Goal: Task Accomplishment & Management: Use online tool/utility

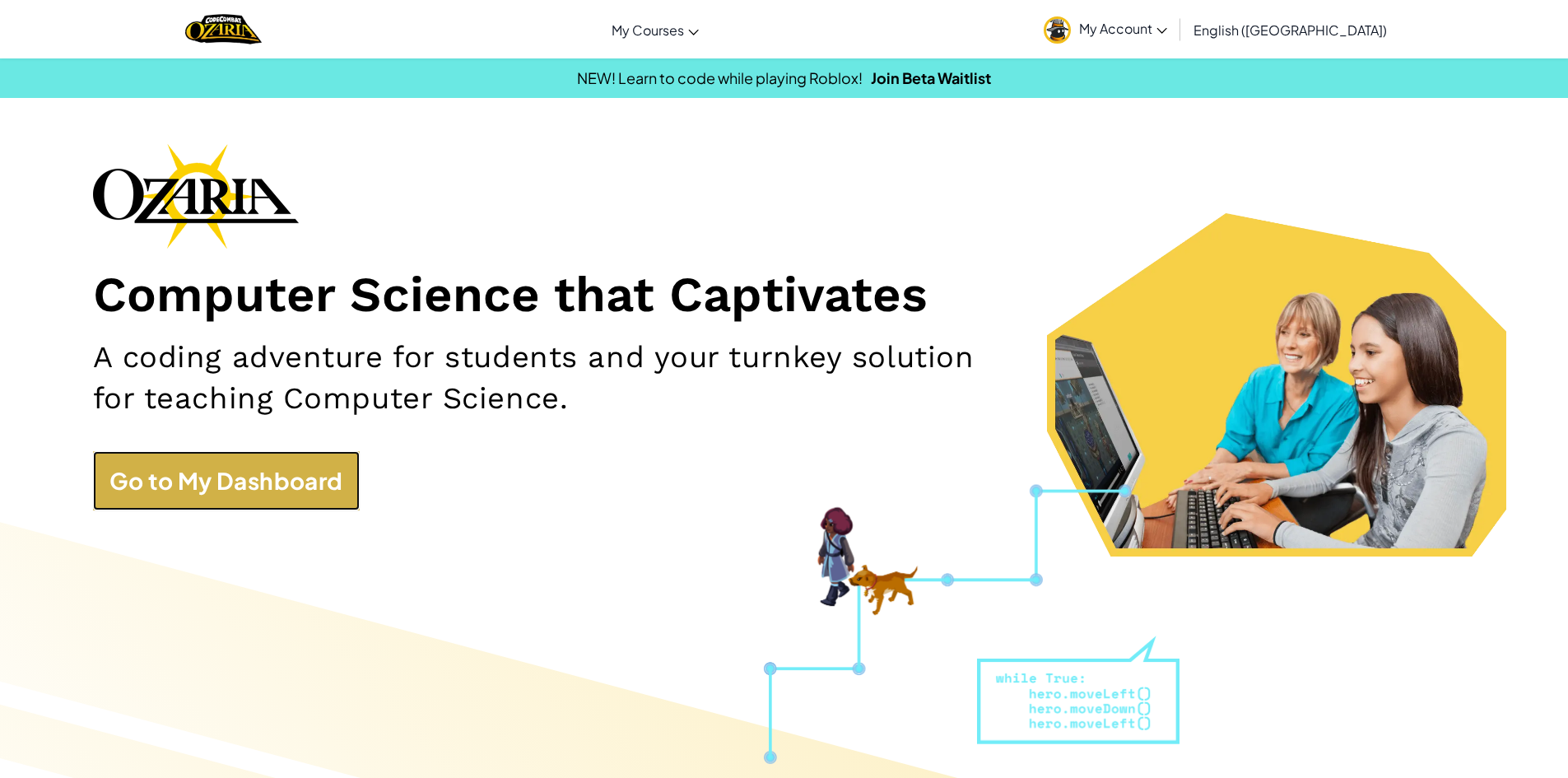
click at [321, 479] on link "Go to My Dashboard" at bounding box center [226, 481] width 266 height 59
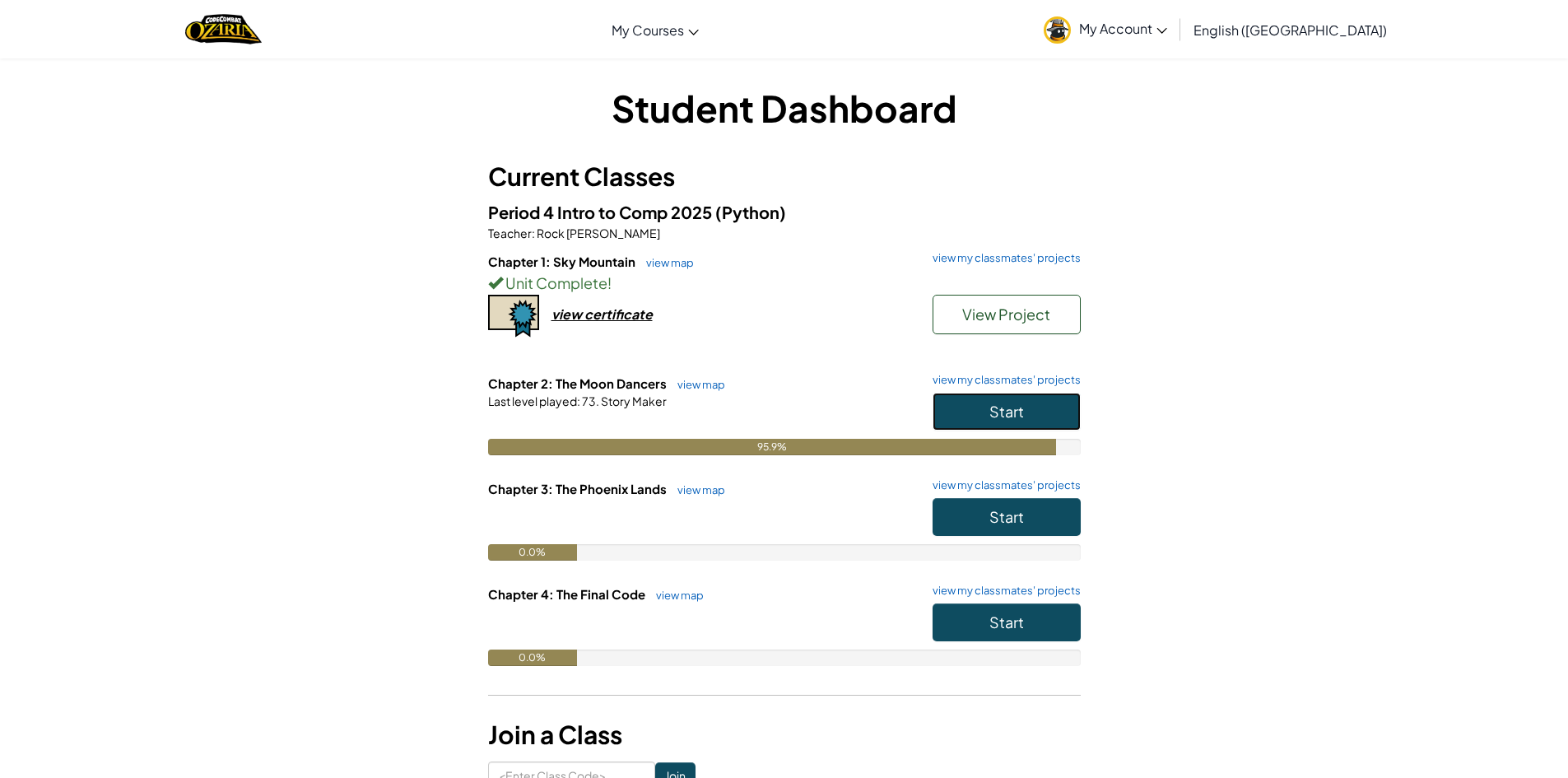
click at [990, 404] on span "Start" at bounding box center [1007, 411] width 34 height 19
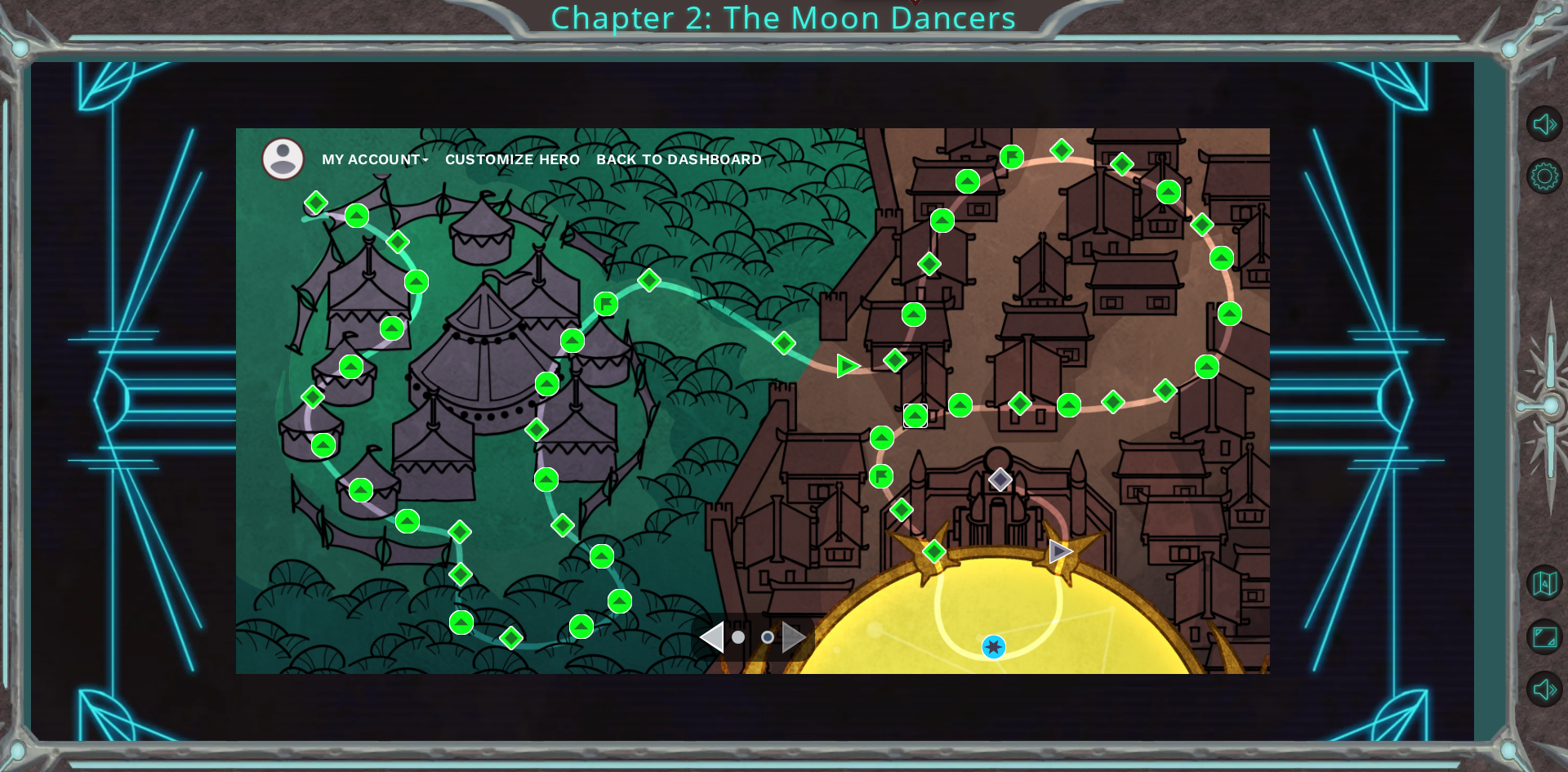
click at [914, 415] on img at bounding box center [916, 416] width 25 height 25
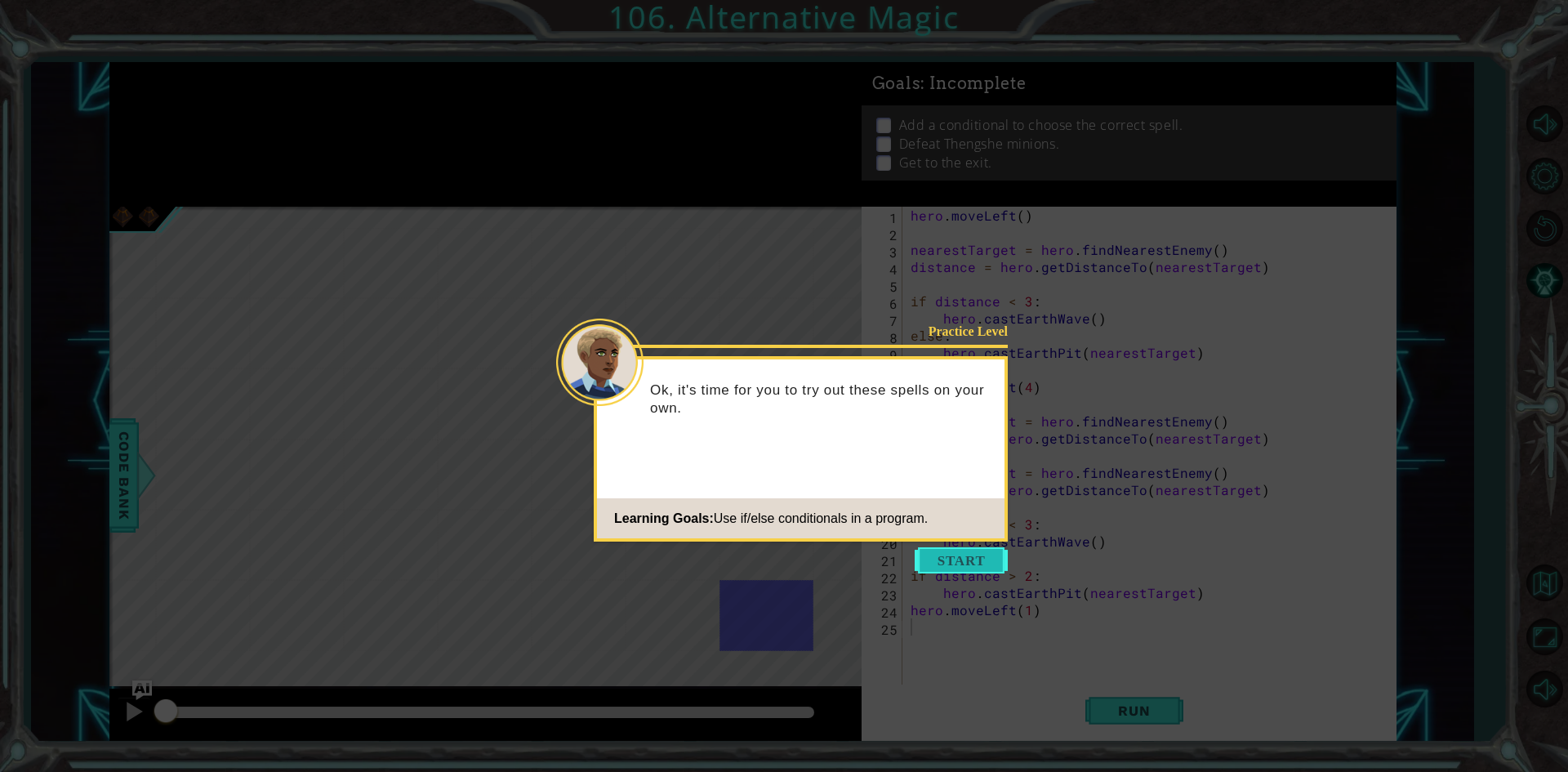
click at [942, 552] on button "Start" at bounding box center [962, 561] width 93 height 27
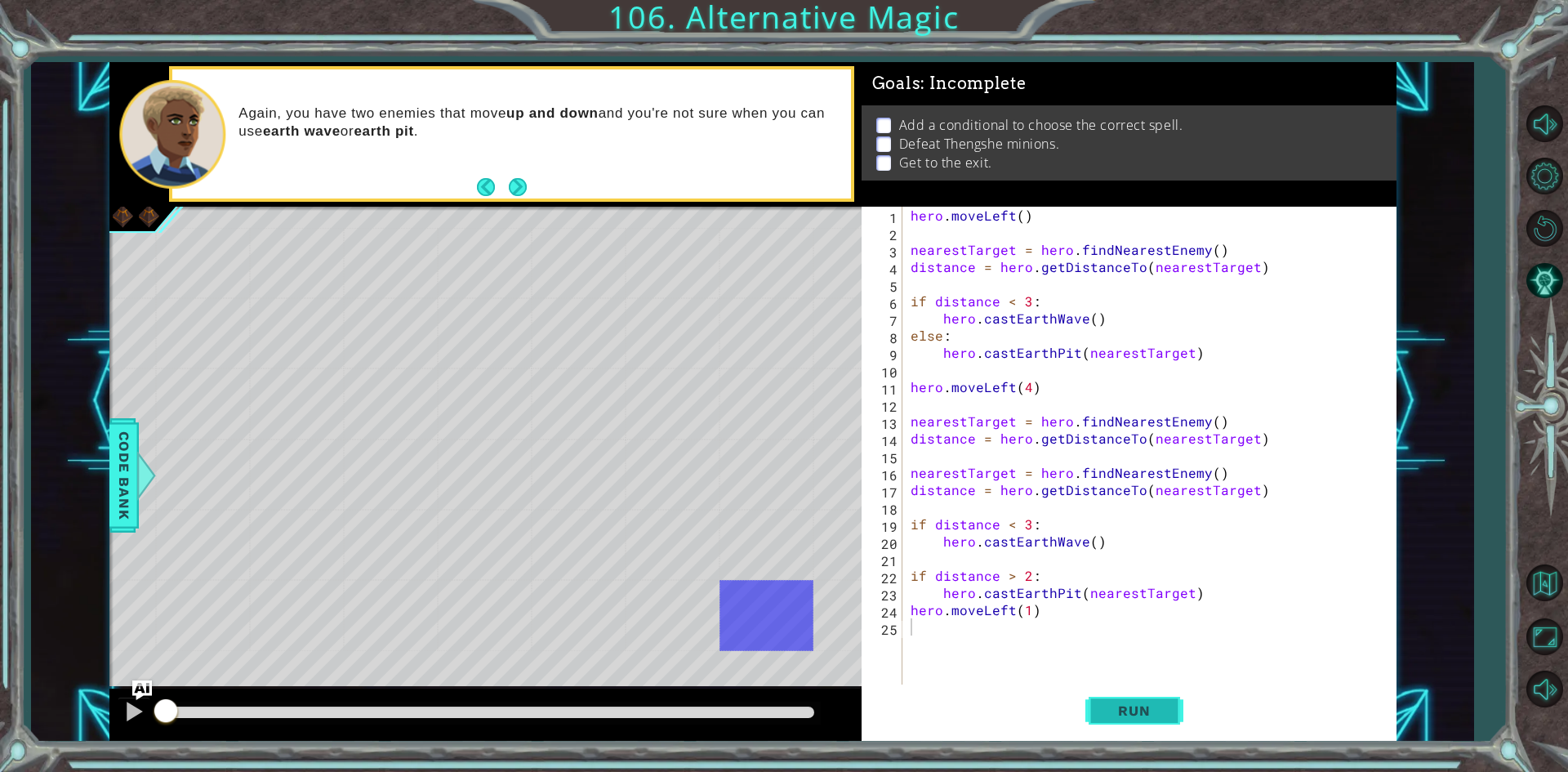
click at [1144, 711] on span "Run" at bounding box center [1134, 710] width 65 height 16
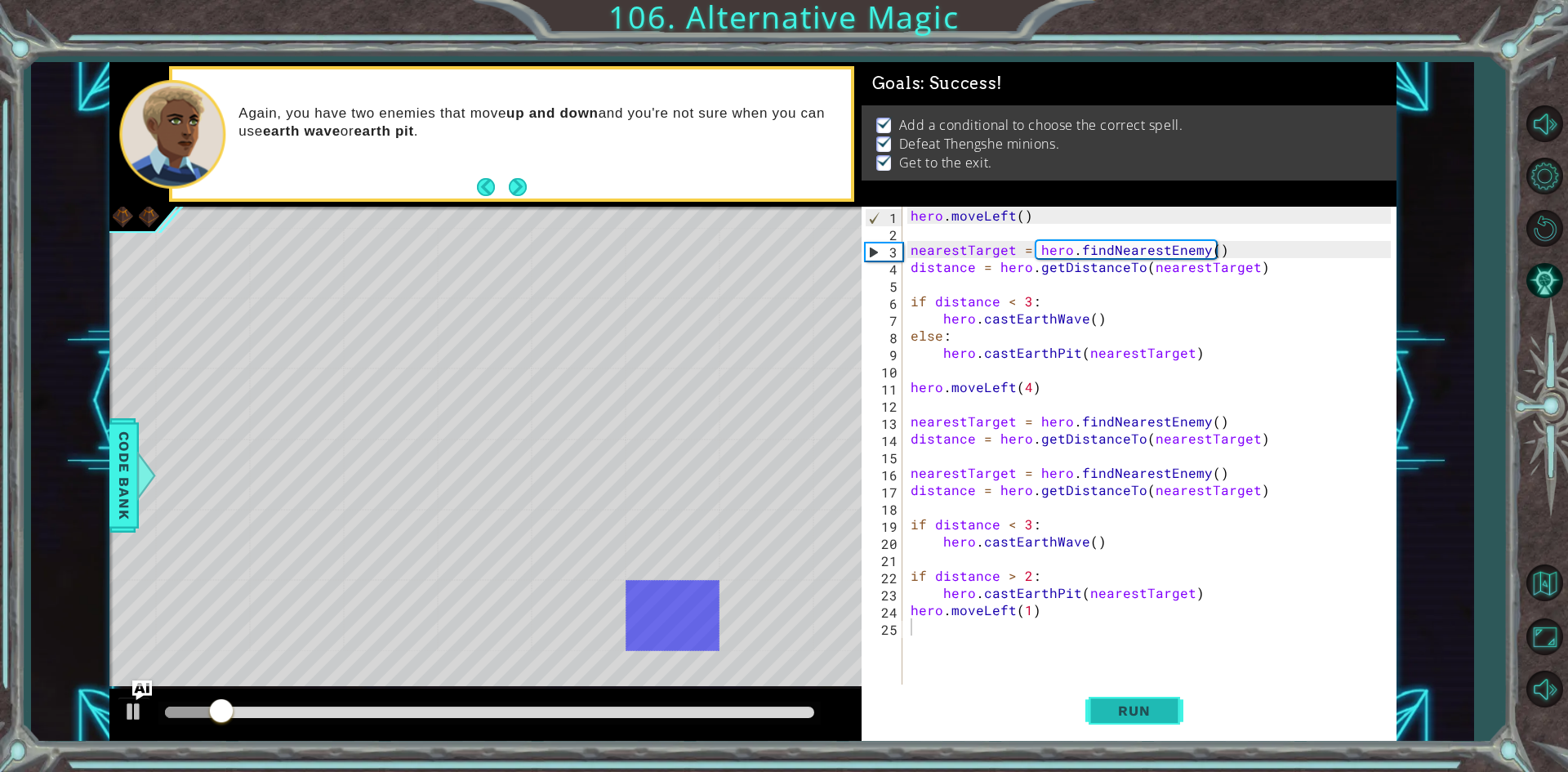
click at [1144, 711] on span "Run" at bounding box center [1134, 710] width 65 height 16
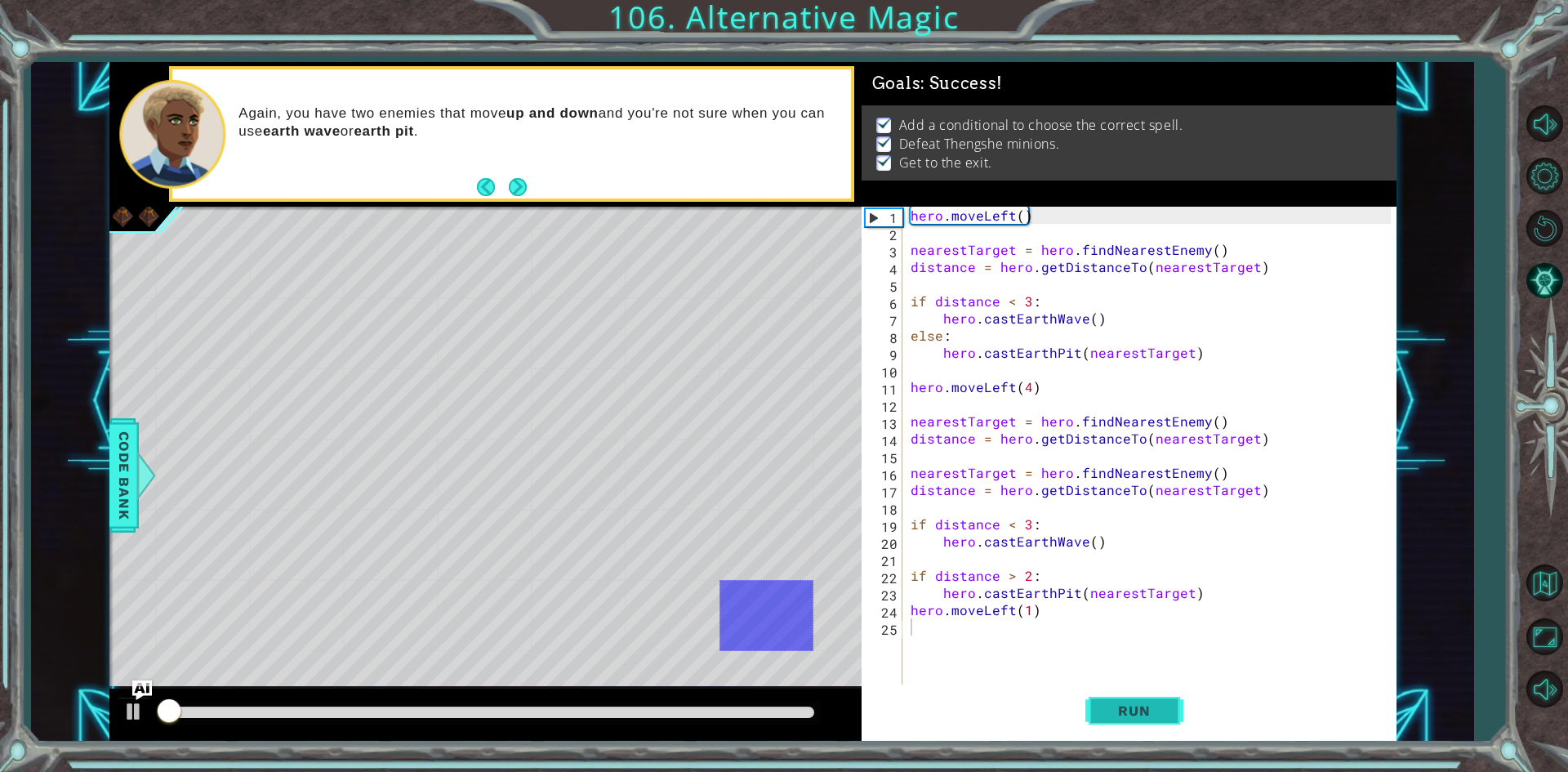
click at [1144, 711] on span "Run" at bounding box center [1134, 710] width 65 height 16
click at [1145, 711] on span "Run" at bounding box center [1134, 710] width 65 height 16
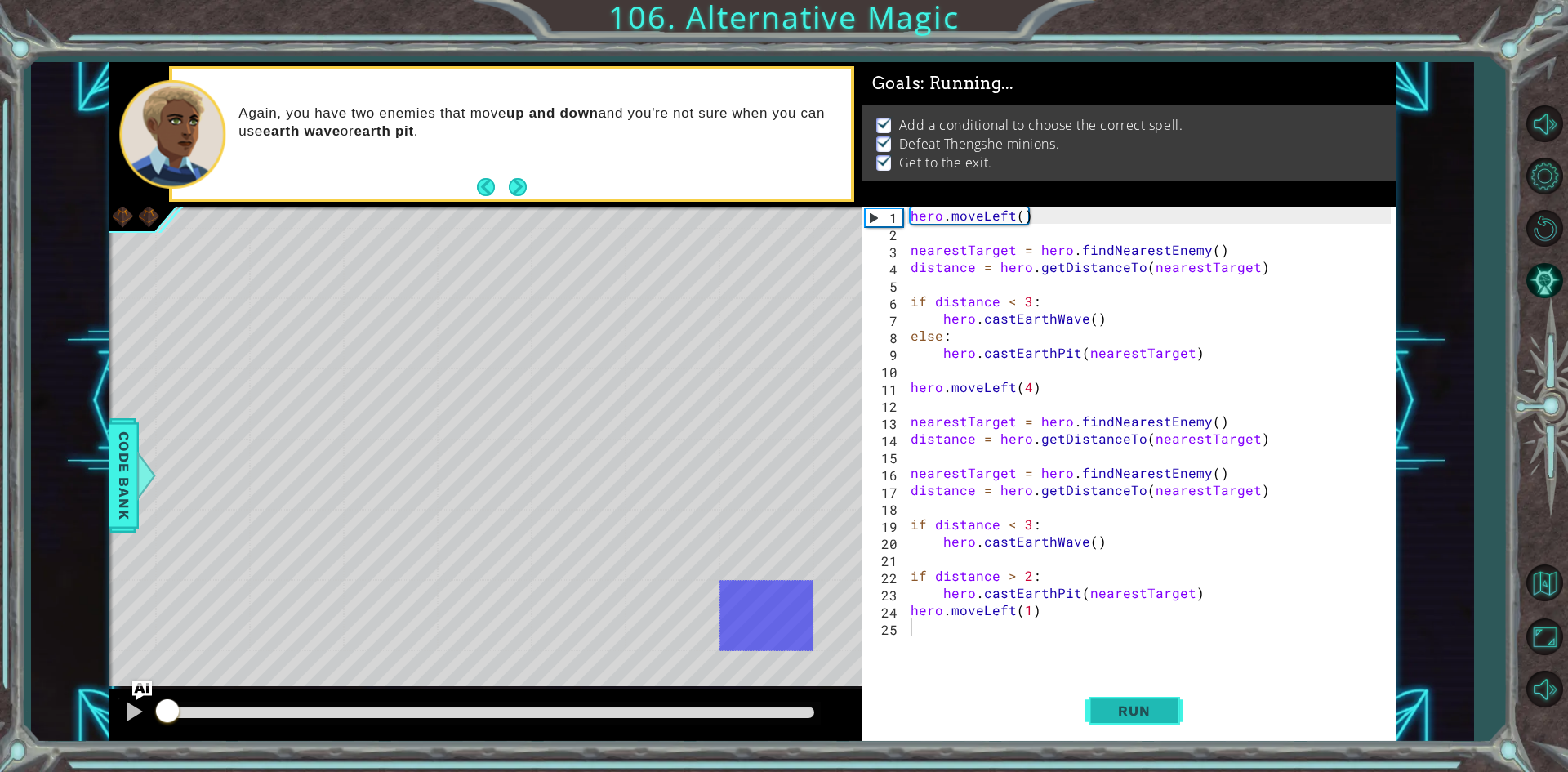
click at [1145, 711] on span "Run" at bounding box center [1134, 710] width 65 height 16
